Goal: Transaction & Acquisition: Purchase product/service

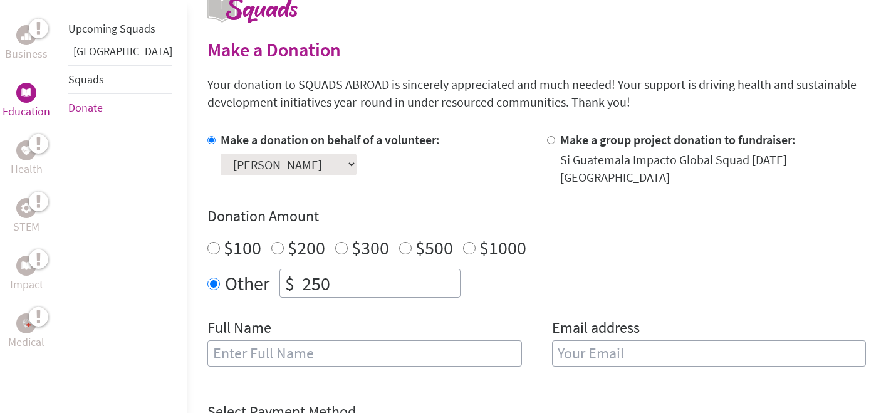
click at [348, 348] on input "text" at bounding box center [364, 353] width 315 height 26
type input "[PERSON_NAME]"
type input "R"
click at [267, 340] on input "[PERSON_NAME]" at bounding box center [364, 353] width 315 height 26
type input "[PERSON_NAME]"
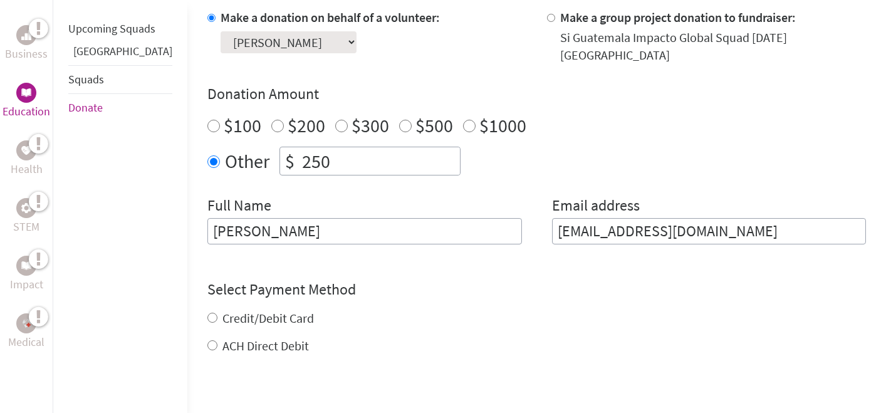
scroll to position [414, 0]
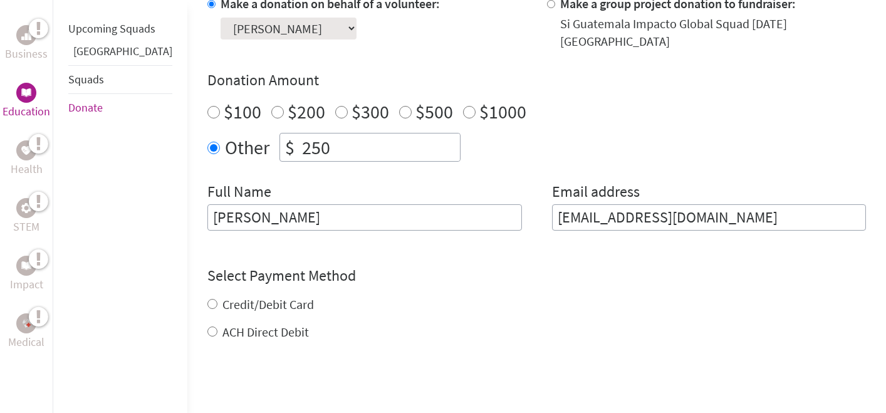
type input "[EMAIL_ADDRESS][DOMAIN_NAME]"
click at [207, 296] on div "Credit/Debit Card ACH Direct Debit" at bounding box center [536, 318] width 659 height 45
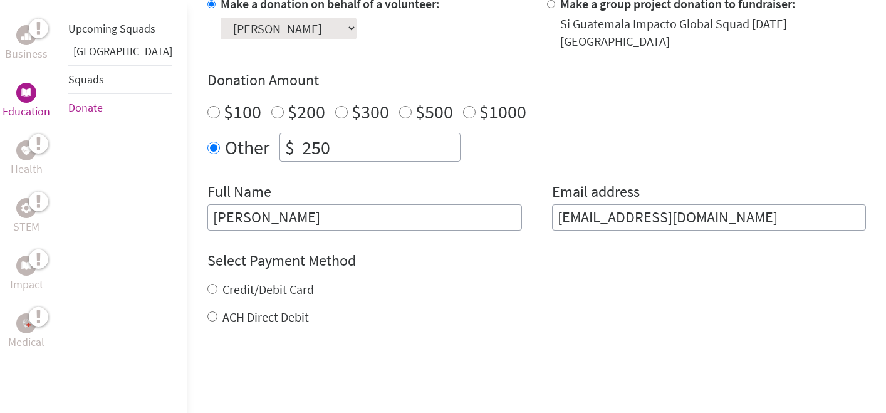
click at [207, 284] on input "Credit/Debit Card" at bounding box center [212, 289] width 10 height 10
radio input "true"
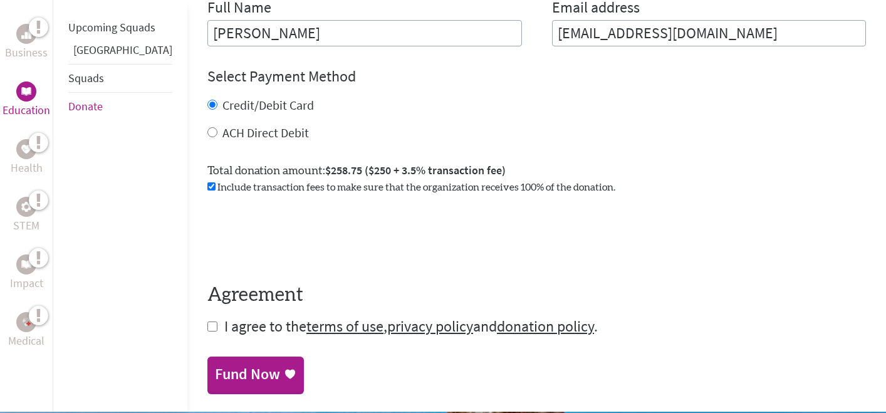
scroll to position [604, 0]
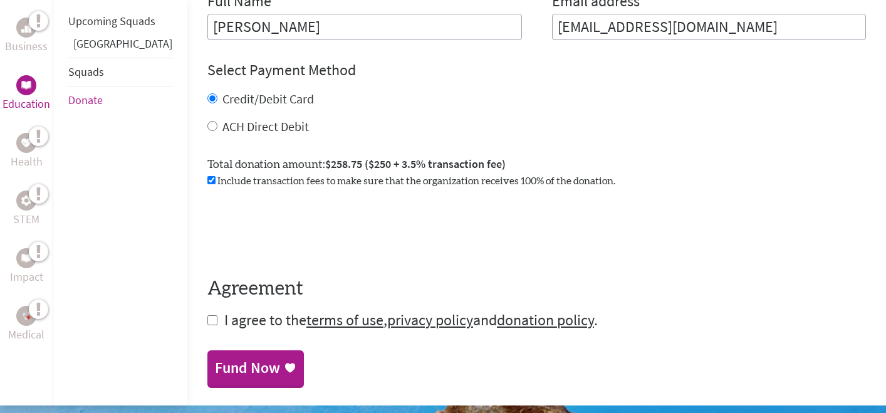
click at [207, 315] on input "checkbox" at bounding box center [212, 320] width 10 height 10
checkbox input "true"
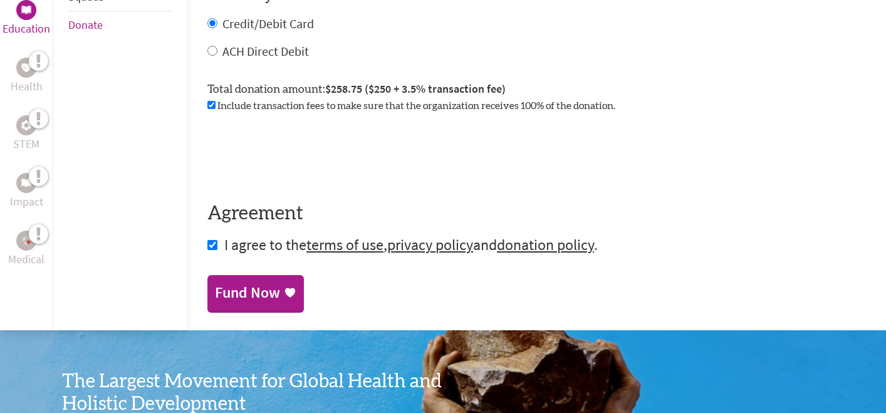
scroll to position [680, 0]
click at [215, 291] on div "Fund Now" at bounding box center [247, 293] width 65 height 20
